Goal: Find specific page/section: Find specific page/section

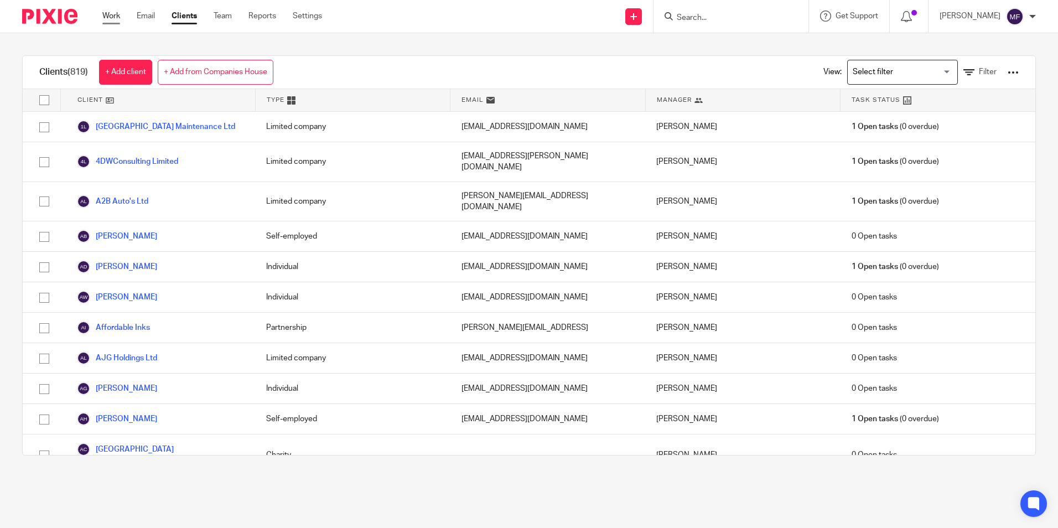
click at [110, 15] on link "Work" at bounding box center [111, 16] width 18 height 11
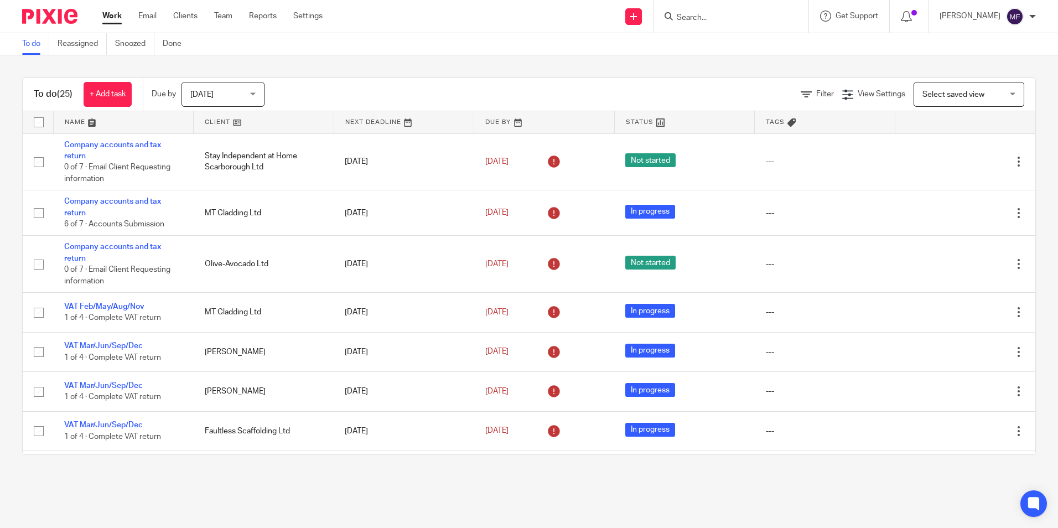
click at [717, 16] on input "Search" at bounding box center [726, 18] width 100 height 10
click at [193, 17] on link "Clients" at bounding box center [185, 16] width 24 height 11
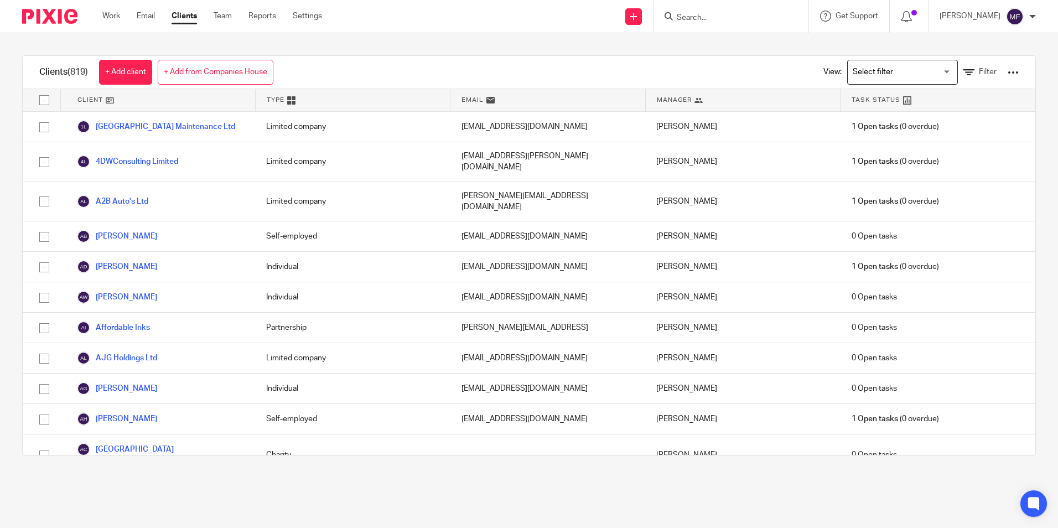
click at [725, 16] on input "Search" at bounding box center [726, 18] width 100 height 10
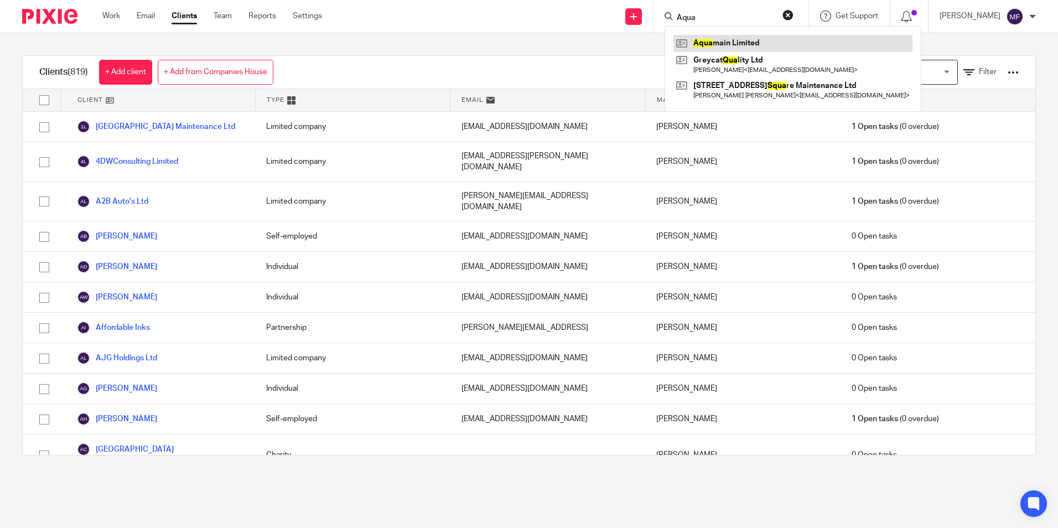
type input "Aqua"
click at [735, 43] on link at bounding box center [793, 43] width 239 height 17
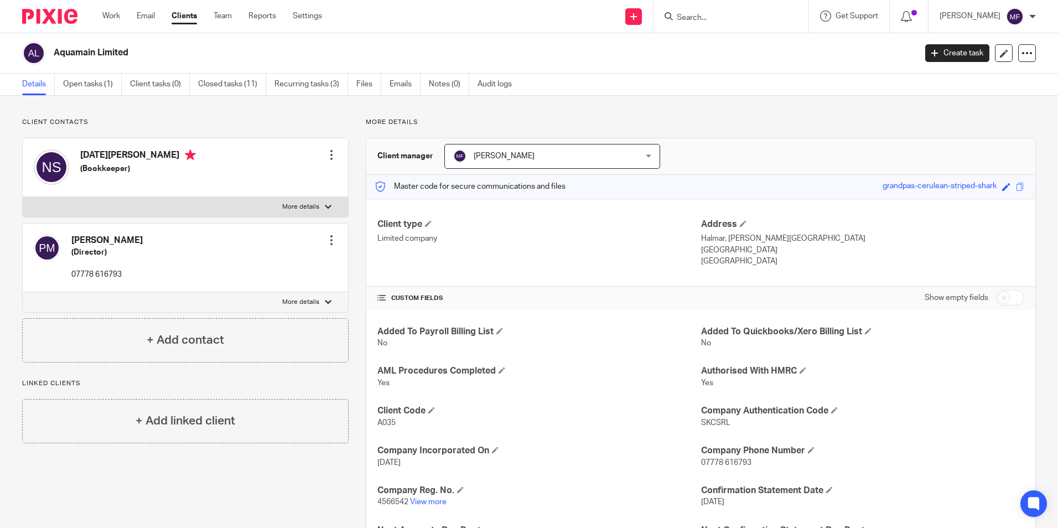
click at [712, 16] on input "Search" at bounding box center [726, 18] width 100 height 10
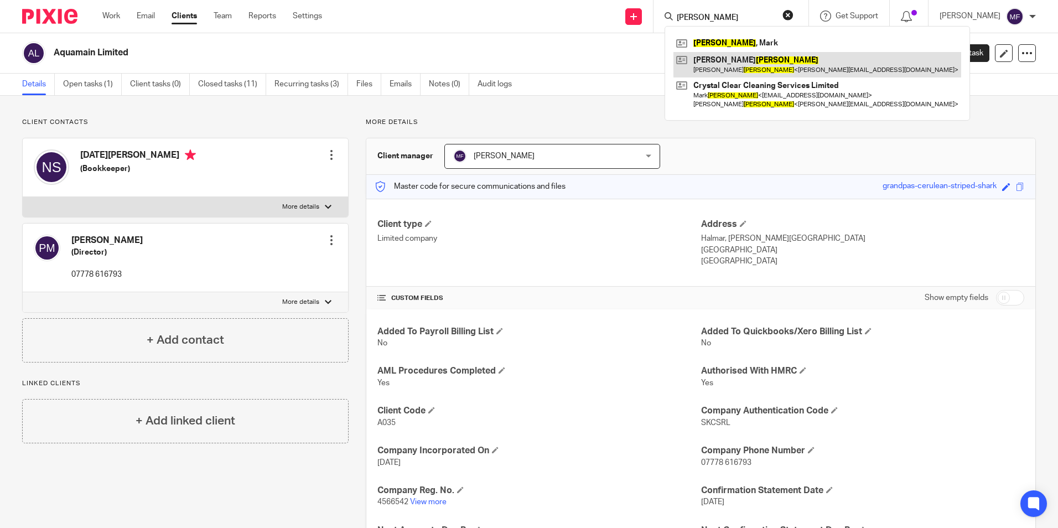
type input "[PERSON_NAME]"
click at [734, 64] on link at bounding box center [818, 64] width 288 height 25
